Goal: Task Accomplishment & Management: Manage account settings

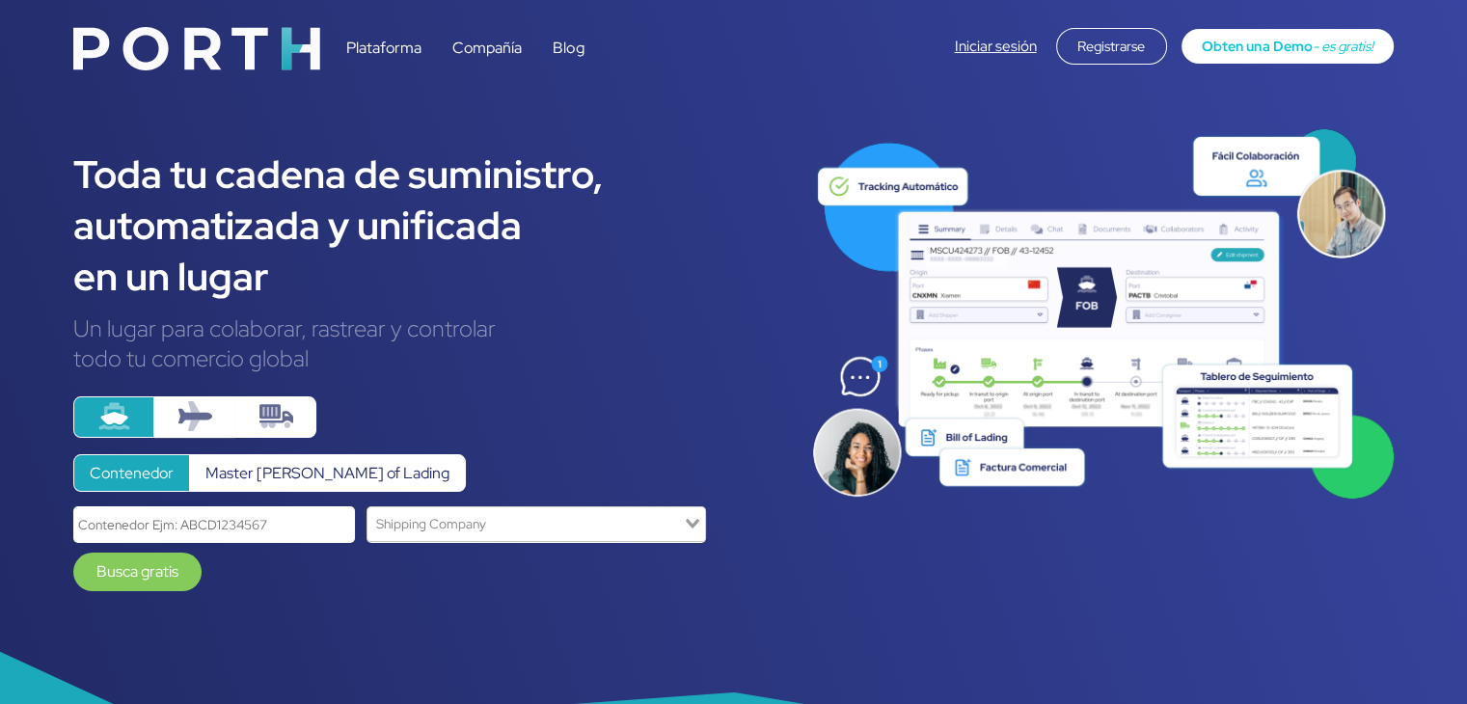
click at [1001, 51] on link "Iniciar sesión" at bounding box center [996, 46] width 82 height 19
click at [1019, 43] on link "Iniciar sesión" at bounding box center [996, 46] width 82 height 19
